Goal: Task Accomplishment & Management: Manage account settings

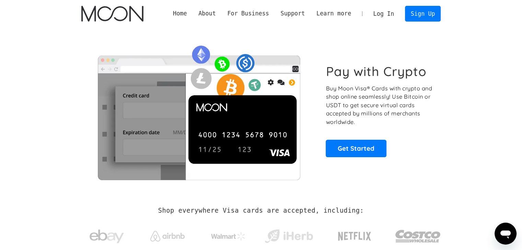
click at [393, 13] on link "Log In" at bounding box center [383, 13] width 32 height 15
